Goal: Navigation & Orientation: Understand site structure

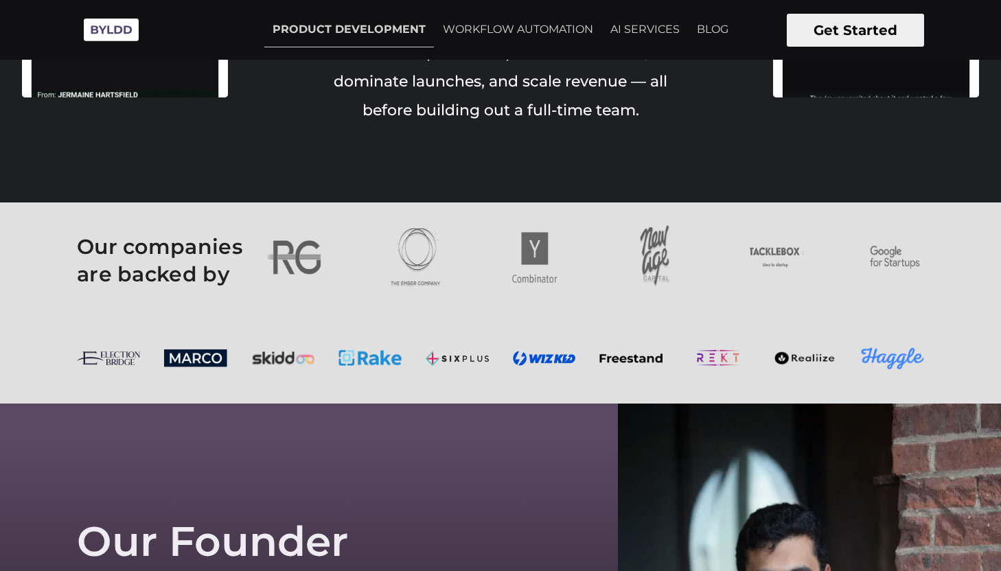
scroll to position [3555, 0]
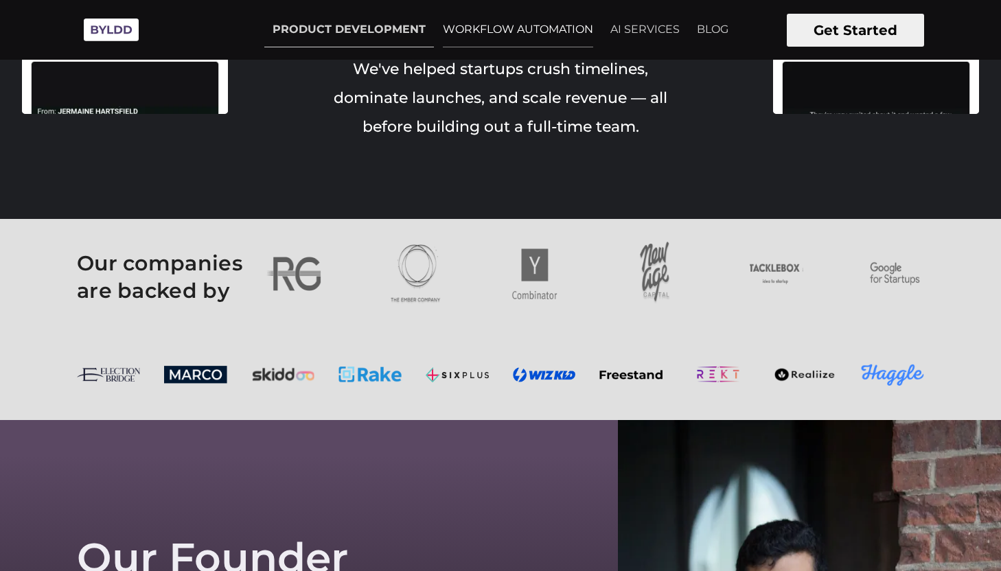
click at [550, 28] on link "WORKFLOW AUTOMATION" at bounding box center [517, 29] width 167 height 34
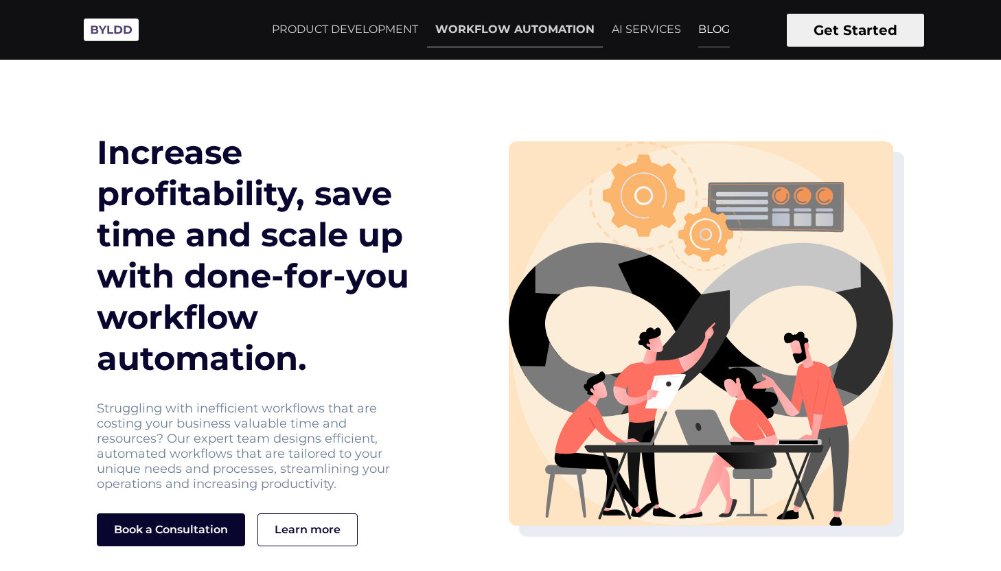
click at [710, 27] on link "BLOG" at bounding box center [714, 29] width 48 height 34
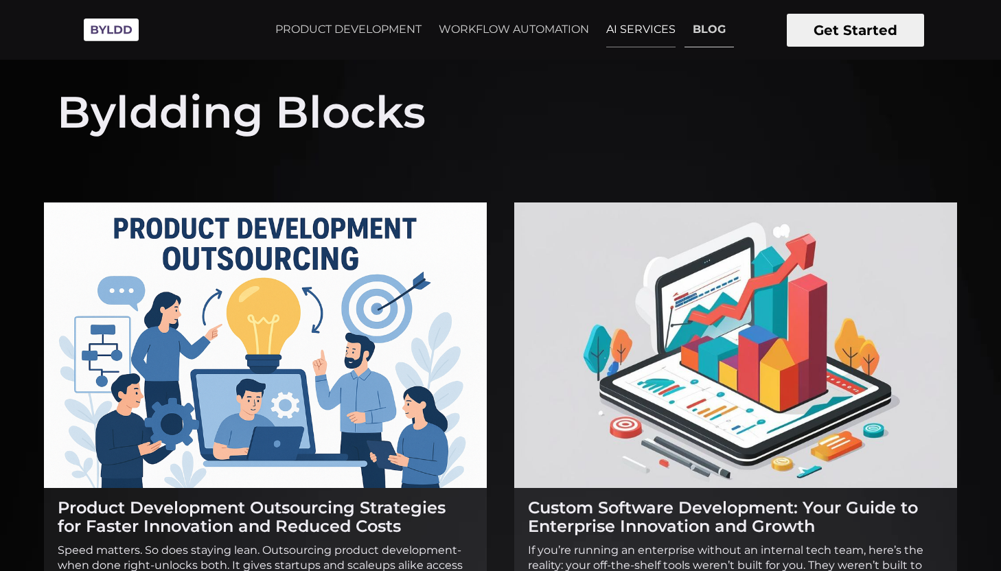
click at [622, 23] on link "AI SERVICES" at bounding box center [641, 29] width 86 height 34
click at [327, 27] on link "PRODUCT DEVELOPMENT" at bounding box center [348, 29] width 163 height 34
